Goal: Check status: Check status

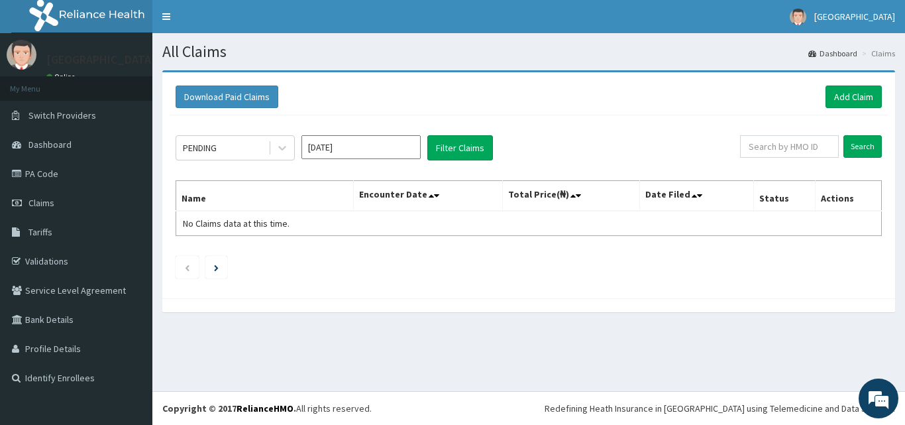
click at [70, 210] on link "Claims" at bounding box center [76, 202] width 152 height 29
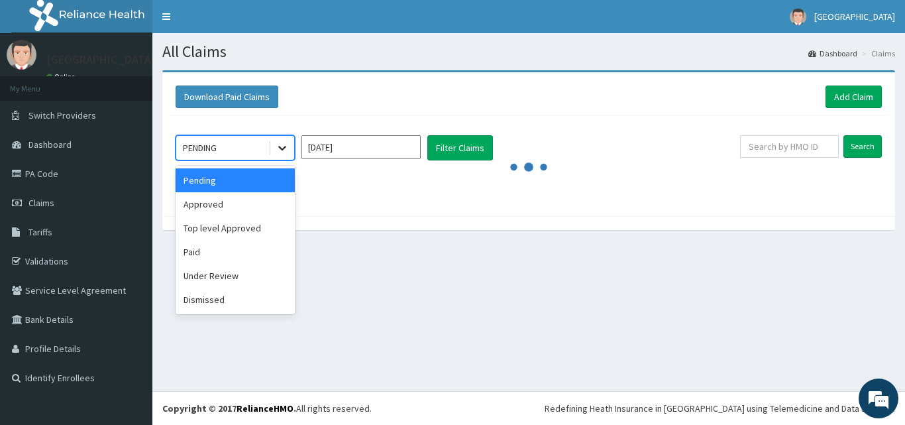
click at [284, 152] on icon at bounding box center [282, 147] width 13 height 13
click at [261, 215] on div "Approved" at bounding box center [235, 204] width 119 height 24
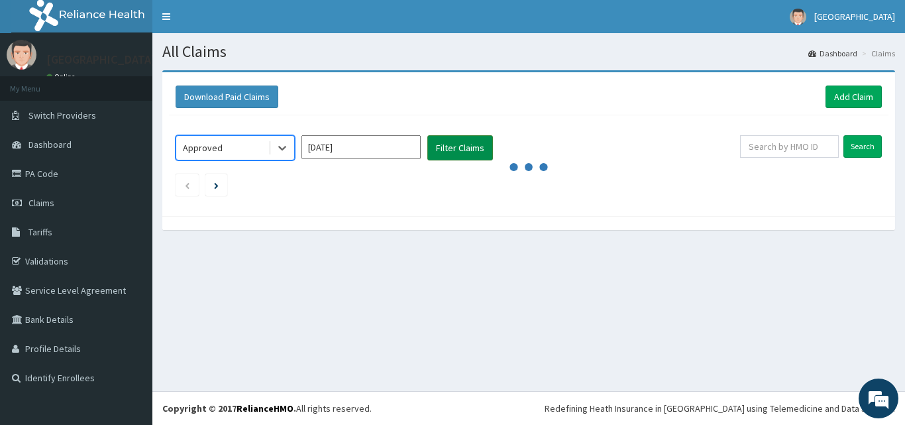
click at [445, 157] on button "Filter Claims" at bounding box center [460, 147] width 66 height 25
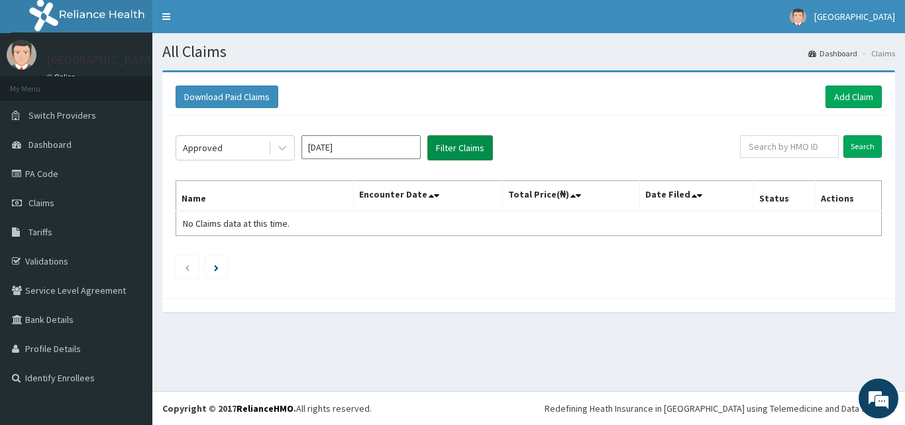
click at [454, 160] on button "Filter Claims" at bounding box center [460, 147] width 66 height 25
click at [378, 154] on input "[DATE]" at bounding box center [360, 147] width 119 height 24
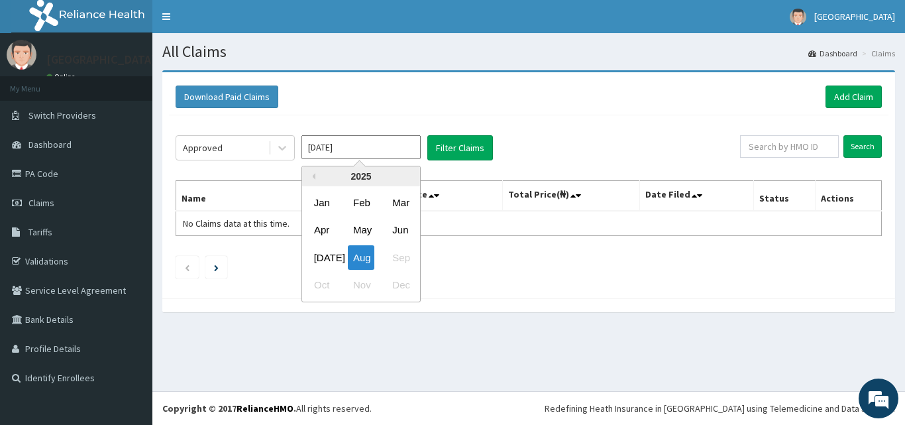
click at [331, 244] on div "Jul Aug Sep" at bounding box center [361, 257] width 118 height 27
click at [329, 258] on div "[DATE]" at bounding box center [322, 257] width 26 height 25
type input "[DATE]"
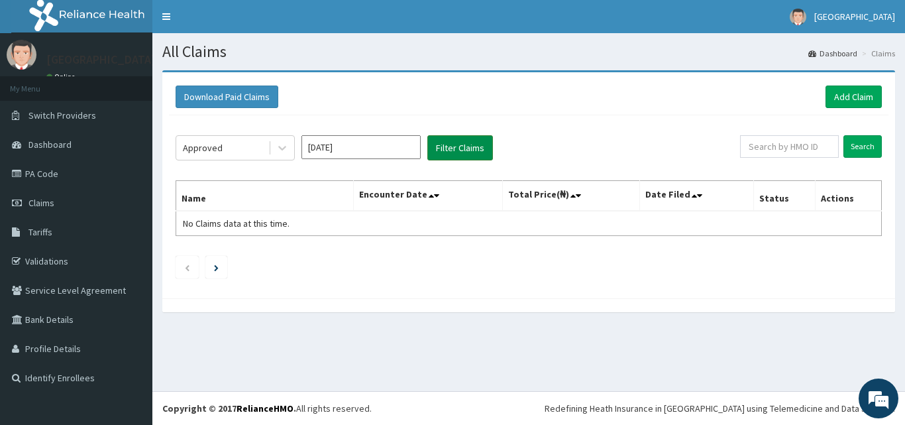
click at [462, 150] on button "Filter Claims" at bounding box center [460, 147] width 66 height 25
click at [459, 151] on button "Filter Claims" at bounding box center [460, 147] width 66 height 25
click at [452, 143] on button "Filter Claims" at bounding box center [460, 147] width 66 height 25
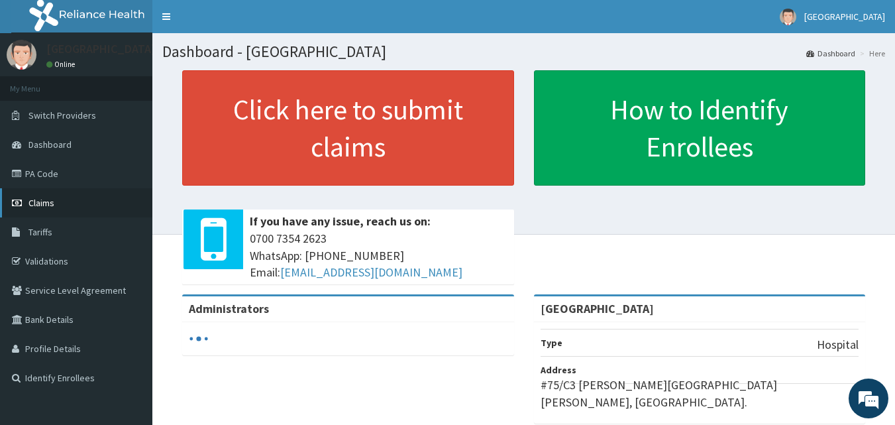
click at [68, 200] on link "Claims" at bounding box center [76, 202] width 152 height 29
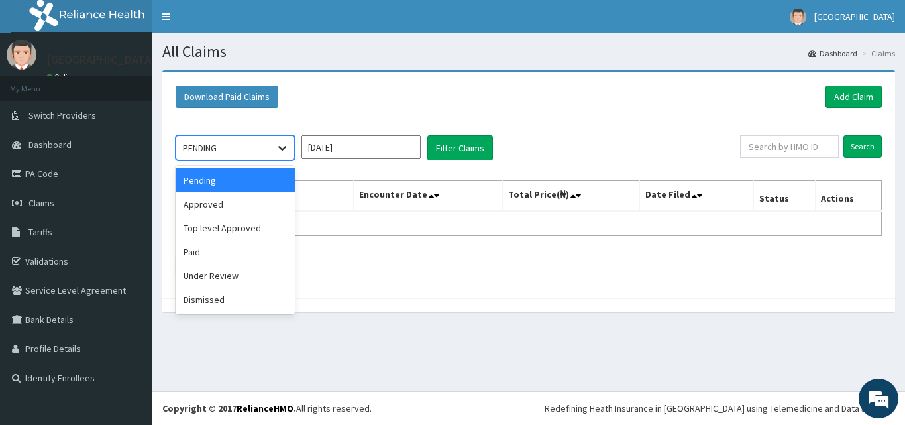
click at [290, 154] on div at bounding box center [282, 148] width 24 height 24
click at [254, 211] on div "Approved" at bounding box center [235, 204] width 119 height 24
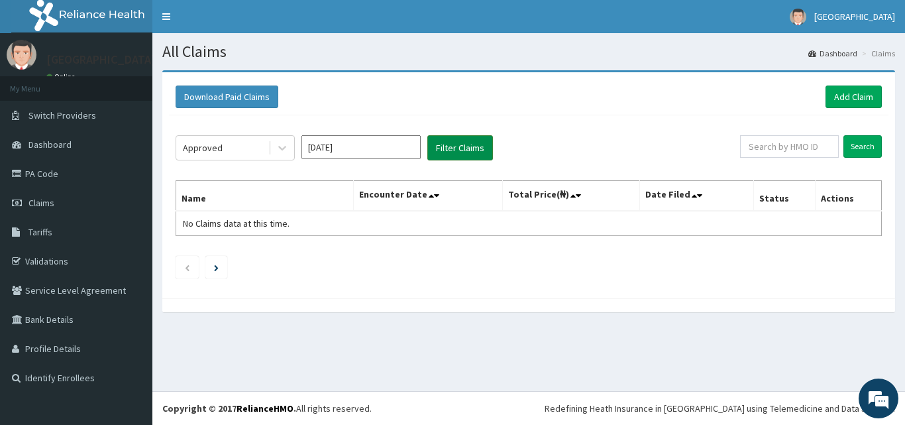
click at [451, 143] on button "Filter Claims" at bounding box center [460, 147] width 66 height 25
click at [413, 142] on input "[DATE]" at bounding box center [360, 147] width 119 height 24
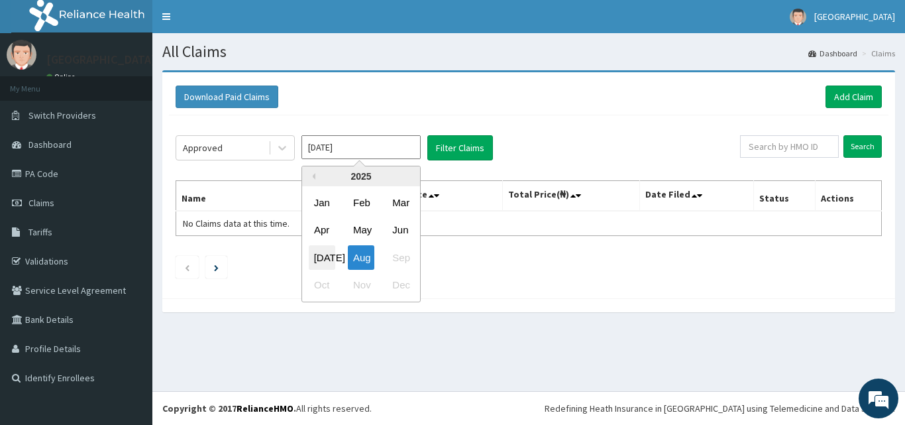
click at [330, 254] on div "[DATE]" at bounding box center [322, 257] width 26 height 25
type input "[DATE]"
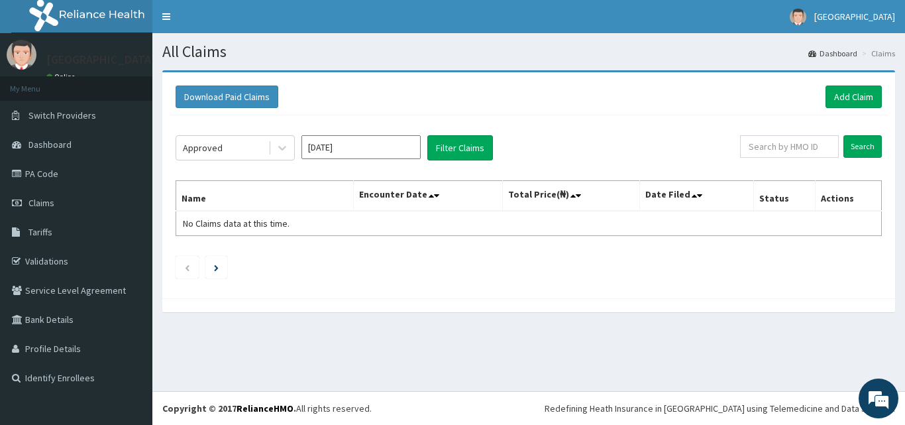
click at [499, 133] on div "Approved [DATE] Filter Claims Search Name Encounter Date Total Price(₦) Date Fi…" at bounding box center [528, 203] width 719 height 176
click at [478, 142] on button "Filter Claims" at bounding box center [460, 147] width 66 height 25
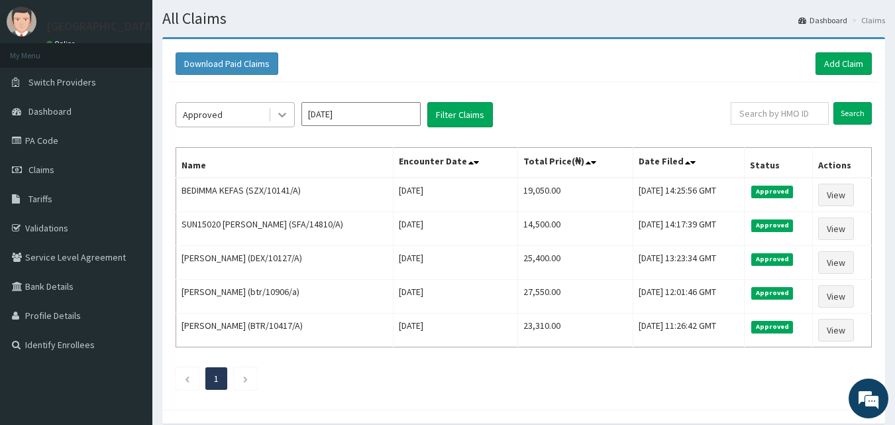
click at [278, 107] on div at bounding box center [282, 115] width 24 height 24
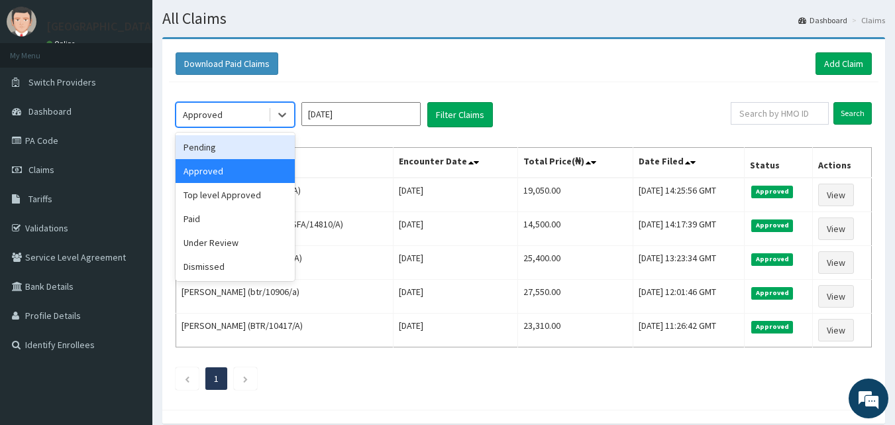
click at [234, 152] on div "Pending" at bounding box center [235, 147] width 119 height 24
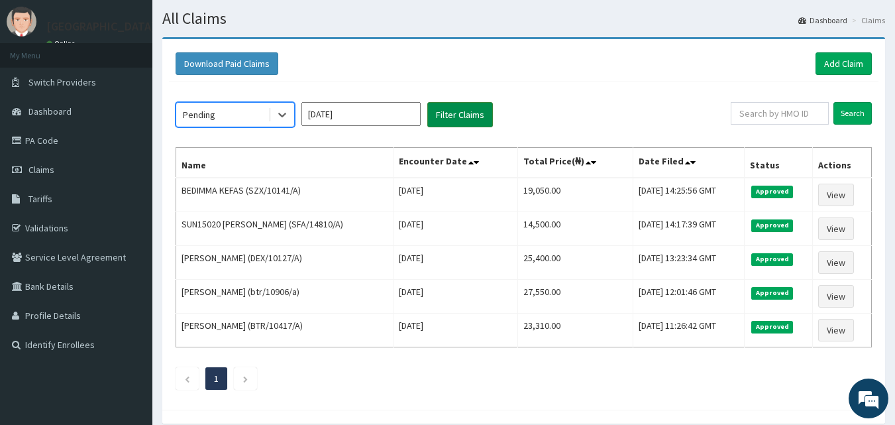
click at [444, 115] on button "Filter Claims" at bounding box center [460, 114] width 66 height 25
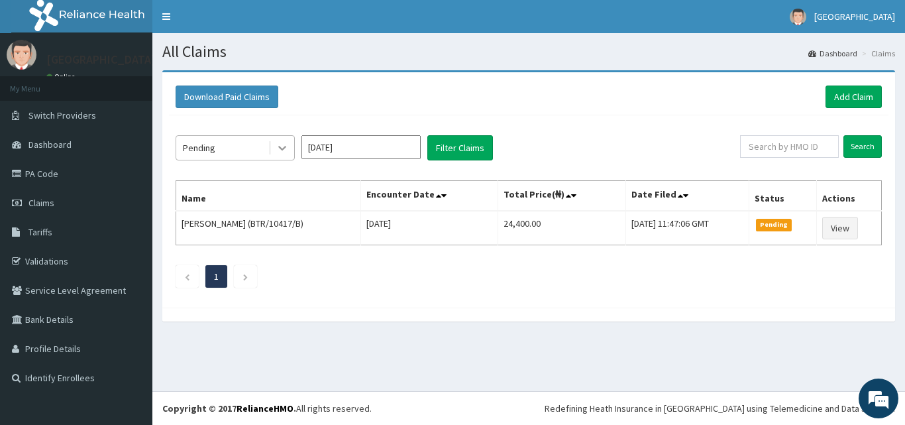
click at [279, 144] on icon at bounding box center [282, 147] width 13 height 13
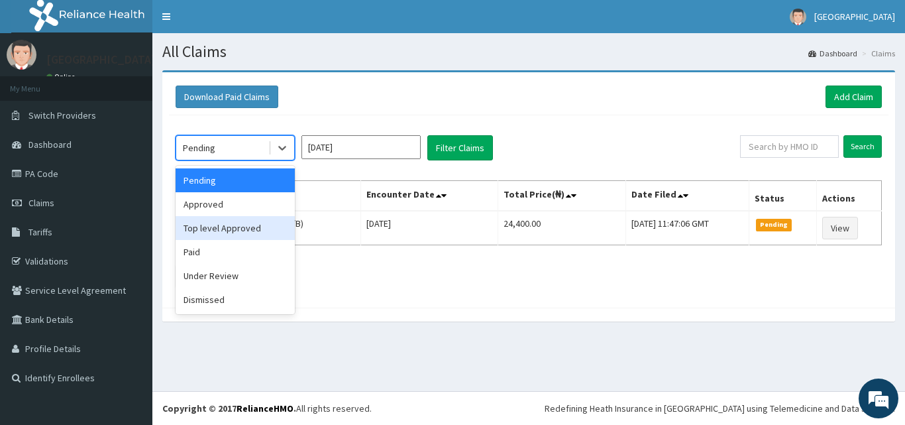
click at [256, 236] on div "Top level Approved" at bounding box center [235, 228] width 119 height 24
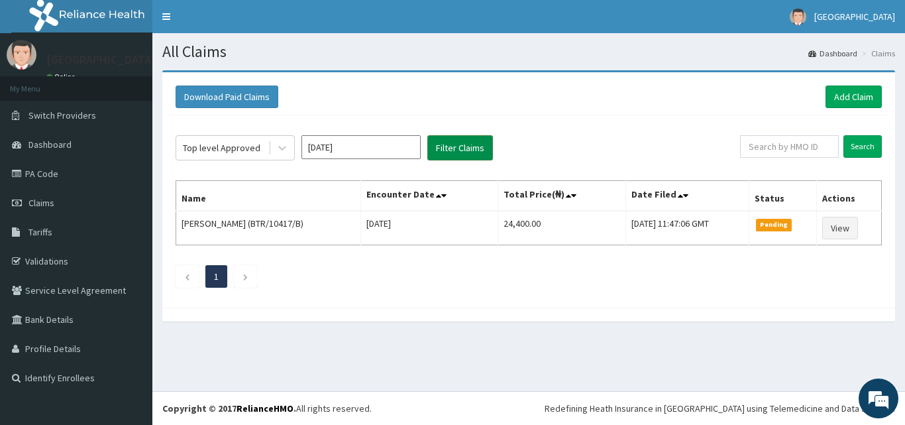
click at [478, 144] on button "Filter Claims" at bounding box center [460, 147] width 66 height 25
